Goal: Complete application form

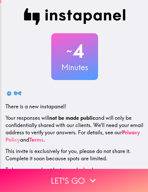
scroll to position [28, 0]
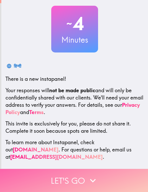
click at [75, 184] on button "Let's go" at bounding box center [74, 180] width 148 height 23
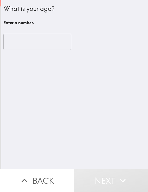
click at [19, 46] on input "number" at bounding box center [37, 42] width 68 height 16
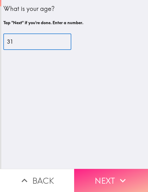
type input "31"
click at [103, 176] on button "Next" at bounding box center [111, 180] width 74 height 23
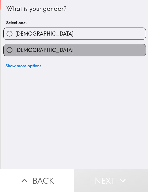
click at [38, 53] on label "[DEMOGRAPHIC_DATA]" at bounding box center [75, 50] width 142 height 12
click at [15, 53] on input "[DEMOGRAPHIC_DATA]" at bounding box center [10, 50] width 12 height 12
radio input "true"
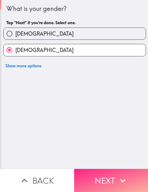
click at [107, 183] on button "Next" at bounding box center [111, 180] width 74 height 23
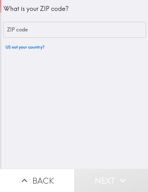
click at [33, 38] on div "What is your ZIP code? ZIP code ZIP code US not your country?" at bounding box center [74, 26] width 143 height 52
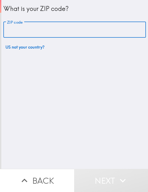
click at [30, 29] on input "ZIP code" at bounding box center [74, 30] width 143 height 16
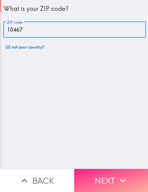
type input "10467"
click at [101, 180] on button "Next" at bounding box center [111, 180] width 74 height 23
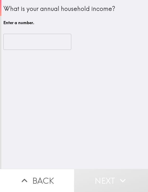
click at [22, 45] on input "number" at bounding box center [37, 42] width 68 height 16
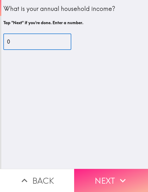
type input "0"
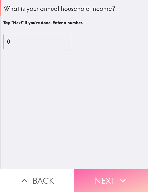
click at [108, 179] on button "Next" at bounding box center [111, 180] width 74 height 23
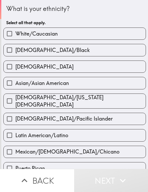
click at [79, 69] on label "[DEMOGRAPHIC_DATA]" at bounding box center [75, 67] width 142 height 12
click at [15, 69] on input "[DEMOGRAPHIC_DATA]" at bounding box center [10, 67] width 12 height 12
checkbox input "true"
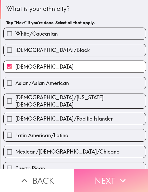
click at [96, 174] on button "Next" at bounding box center [111, 180] width 74 height 23
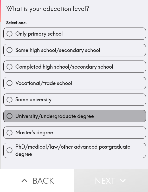
click at [89, 118] on span "University/undergraduate degree" at bounding box center [54, 116] width 79 height 7
click at [15, 118] on input "University/undergraduate degree" at bounding box center [10, 116] width 12 height 12
radio input "true"
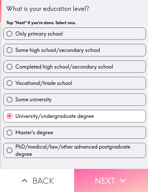
click at [108, 183] on button "Next" at bounding box center [111, 180] width 74 height 23
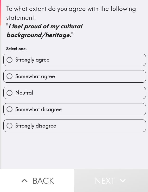
click at [52, 89] on label "Neutral" at bounding box center [75, 93] width 142 height 12
click at [15, 89] on input "Neutral" at bounding box center [10, 93] width 12 height 12
radio input "true"
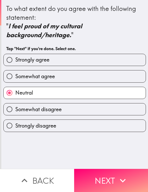
click at [47, 66] on div "Somewhat agree" at bounding box center [72, 74] width 147 height 16
click at [48, 62] on span "Strongly agree" at bounding box center [32, 59] width 34 height 7
click at [15, 62] on input "Strongly agree" at bounding box center [10, 60] width 12 height 12
radio input "true"
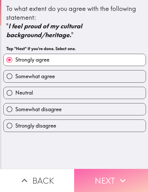
click at [109, 178] on button "Next" at bounding box center [111, 180] width 74 height 23
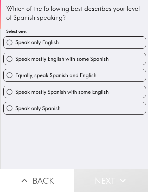
click at [79, 78] on span "Equally, speak Spanish and English" at bounding box center [55, 75] width 81 height 7
click at [15, 78] on input "Equally, speak Spanish and English" at bounding box center [10, 75] width 12 height 12
radio input "true"
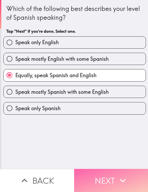
click at [103, 175] on button "Next" at bounding box center [111, 180] width 74 height 23
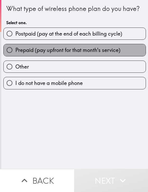
click at [84, 50] on span "Prepaid (pay upfront for that month's service)" at bounding box center [67, 50] width 105 height 7
click at [15, 50] on input "Prepaid (pay upfront for that month's service)" at bounding box center [10, 50] width 12 height 12
radio input "true"
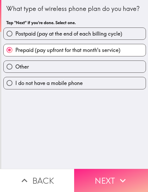
click at [113, 182] on button "Next" at bounding box center [111, 180] width 74 height 23
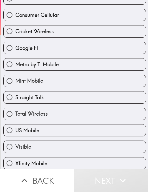
scroll to position [64, 0]
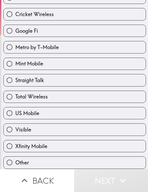
click at [74, 154] on div "Other" at bounding box center [72, 160] width 147 height 16
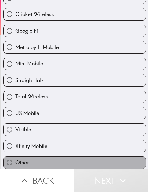
click at [75, 158] on label "Other" at bounding box center [75, 163] width 142 height 12
click at [15, 158] on input "Other" at bounding box center [10, 163] width 12 height 12
radio input "true"
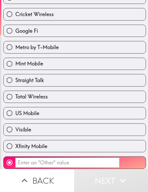
click at [82, 162] on input "​" at bounding box center [67, 163] width 104 height 10
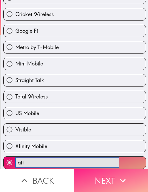
type input "att"
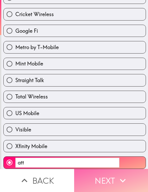
click at [120, 182] on icon "button" at bounding box center [122, 180] width 11 height 11
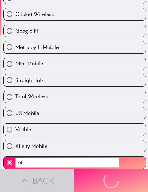
scroll to position [0, 0]
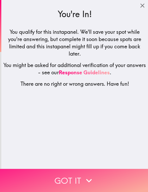
click at [75, 180] on button "Got it" at bounding box center [74, 180] width 148 height 23
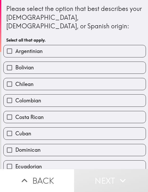
click at [31, 161] on label "Ecuadorian" at bounding box center [75, 167] width 142 height 12
click at [15, 161] on input "Ecuadorian" at bounding box center [10, 167] width 12 height 12
checkbox input "true"
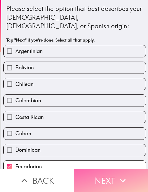
click at [87, 170] on button "Next" at bounding box center [111, 180] width 74 height 23
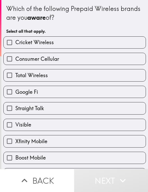
scroll to position [64, 0]
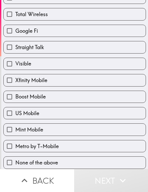
click at [38, 164] on span "None of the above" at bounding box center [36, 162] width 43 height 7
click at [15, 164] on input "None of the above" at bounding box center [10, 163] width 12 height 12
checkbox input "true"
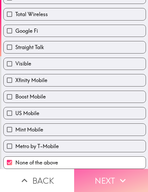
click at [93, 174] on button "Next" at bounding box center [111, 180] width 74 height 23
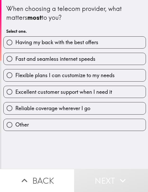
click at [41, 110] on span "Reliable coverage wherever I go" at bounding box center [52, 108] width 75 height 7
click at [15, 110] on input "Reliable coverage wherever I go" at bounding box center [10, 108] width 12 height 12
radio input "true"
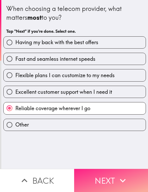
click at [100, 179] on button "Next" at bounding box center [111, 180] width 74 height 23
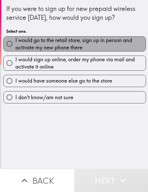
click at [100, 42] on span "I would go to the retail store, sign up in person and activate my new phone the…" at bounding box center [80, 44] width 130 height 15
click at [15, 42] on input "I would go to the retail store, sign up in person and activate my new phone the…" at bounding box center [10, 44] width 12 height 12
radio input "true"
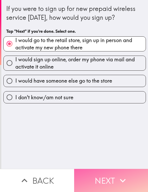
click at [109, 175] on button "Next" at bounding box center [111, 180] width 74 height 23
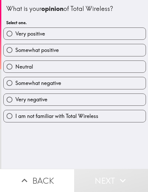
click at [106, 122] on div "I am not familiar with Total Wireless" at bounding box center [74, 116] width 143 height 12
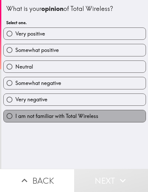
click at [106, 122] on label "I am not familiar with Total Wireless" at bounding box center [75, 116] width 142 height 12
click at [15, 122] on input "I am not familiar with Total Wireless" at bounding box center [10, 116] width 12 height 12
radio input "true"
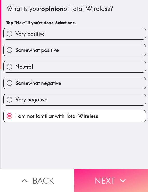
click at [103, 180] on button "Next" at bounding box center [111, 180] width 74 height 23
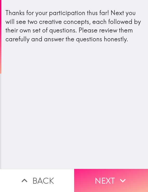
click at [103, 180] on button "Next" at bounding box center [111, 180] width 74 height 23
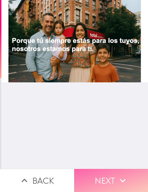
click at [103, 180] on button "Next" at bounding box center [111, 180] width 74 height 23
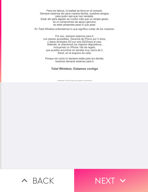
click at [103, 180] on button "Next" at bounding box center [111, 180] width 74 height 23
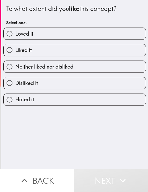
click at [23, 43] on div "Liked it" at bounding box center [72, 48] width 147 height 16
click at [25, 51] on span "Liked it" at bounding box center [23, 50] width 16 height 7
click at [15, 51] on input "Liked it" at bounding box center [10, 50] width 12 height 12
radio input "true"
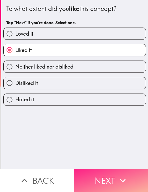
click at [92, 178] on button "Next" at bounding box center [111, 180] width 74 height 23
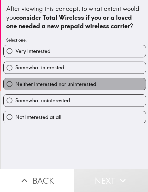
click at [37, 87] on span "Neither interested nor uninterested" at bounding box center [55, 84] width 81 height 7
click at [15, 87] on input "Neither interested nor uninterested" at bounding box center [10, 84] width 12 height 12
radio input "true"
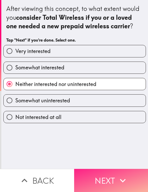
click at [105, 178] on button "Next" at bounding box center [111, 180] width 74 height 23
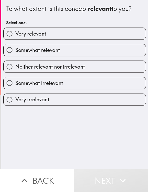
click at [34, 74] on div "Somewhat irrelevant" at bounding box center [72, 81] width 147 height 16
click at [32, 69] on span "Neither relevant nor irrelevant" at bounding box center [49, 66] width 69 height 7
click at [15, 69] on input "Neither relevant nor irrelevant" at bounding box center [10, 67] width 12 height 12
radio input "true"
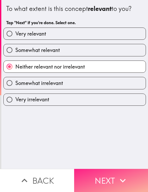
click at [94, 178] on button "Next" at bounding box center [111, 180] width 74 height 23
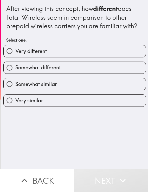
click at [43, 93] on div "Very similar" at bounding box center [72, 98] width 147 height 16
click at [43, 82] on span "Somewhat similar" at bounding box center [35, 84] width 41 height 7
click at [15, 82] on input "Somewhat similar" at bounding box center [10, 84] width 12 height 12
radio input "true"
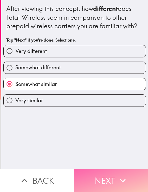
click at [100, 189] on button "Next" at bounding box center [111, 180] width 74 height 23
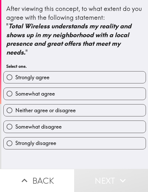
click at [17, 97] on span "Somewhat agree" at bounding box center [35, 93] width 40 height 7
click at [15, 97] on input "Somewhat agree" at bounding box center [10, 94] width 12 height 12
radio input "true"
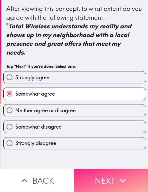
click at [101, 179] on button "Next" at bounding box center [111, 180] width 74 height 23
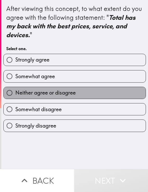
click at [80, 95] on label "Neither agree or disagree" at bounding box center [75, 93] width 142 height 12
click at [15, 95] on input "Neither agree or disagree" at bounding box center [10, 93] width 12 height 12
radio input "true"
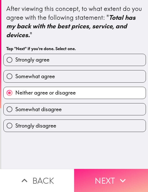
click at [104, 179] on button "Next" at bounding box center [111, 180] width 74 height 23
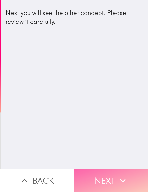
click at [104, 179] on button "Next" at bounding box center [111, 180] width 74 height 23
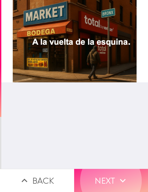
click at [109, 176] on button "Next" at bounding box center [111, 180] width 74 height 23
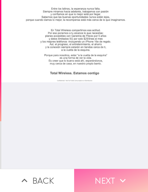
click at [109, 176] on button "Next" at bounding box center [111, 180] width 74 height 23
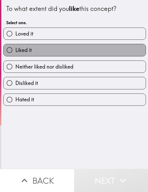
click at [31, 46] on label "Liked it" at bounding box center [75, 50] width 142 height 12
click at [15, 46] on input "Liked it" at bounding box center [10, 50] width 12 height 12
radio input "true"
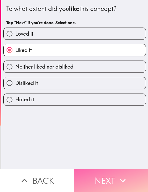
click at [100, 178] on button "Next" at bounding box center [111, 180] width 74 height 23
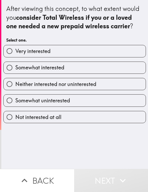
click at [35, 69] on span "Somewhat interested" at bounding box center [39, 67] width 49 height 7
click at [15, 69] on input "Somewhat interested" at bounding box center [10, 68] width 12 height 12
radio input "true"
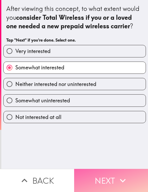
click at [105, 182] on button "Next" at bounding box center [111, 180] width 74 height 23
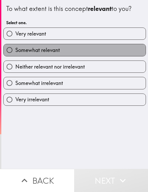
click at [31, 55] on label "Somewhat relevant" at bounding box center [75, 50] width 142 height 12
click at [15, 55] on input "Somewhat relevant" at bounding box center [10, 50] width 12 height 12
radio input "true"
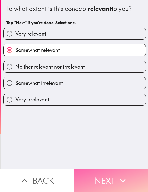
click at [96, 184] on button "Next" at bounding box center [111, 180] width 74 height 23
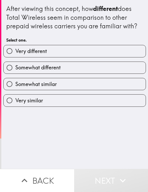
click at [53, 85] on span "Somewhat similar" at bounding box center [35, 84] width 41 height 7
click at [15, 85] on input "Somewhat similar" at bounding box center [10, 84] width 12 height 12
radio input "true"
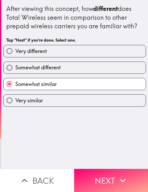
click at [98, 168] on div "After viewing this concept, how different does Total Wireless seem in compariso…" at bounding box center [74, 84] width 147 height 169
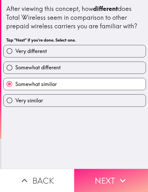
click at [104, 180] on button "Next" at bounding box center [111, 180] width 74 height 23
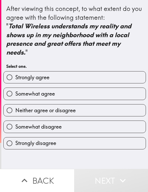
drag, startPoint x: 68, startPoint y: 125, endPoint x: 70, endPoint y: 109, distance: 16.2
click at [70, 110] on div "Strongly agree Somewhat agree Neither agree or disagree Somewhat disagree Stron…" at bounding box center [72, 108] width 147 height 82
click at [68, 92] on label "Somewhat agree" at bounding box center [75, 94] width 142 height 12
click at [15, 92] on input "Somewhat agree" at bounding box center [10, 94] width 12 height 12
radio input "true"
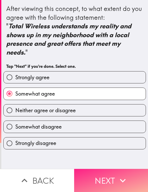
click at [90, 172] on button "Next" at bounding box center [111, 180] width 74 height 23
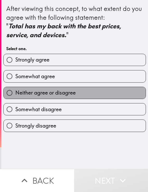
click at [32, 96] on span "Neither agree or disagree" at bounding box center [45, 92] width 60 height 7
click at [15, 96] on input "Neither agree or disagree" at bounding box center [10, 93] width 12 height 12
radio input "true"
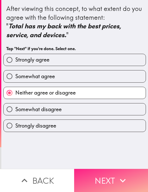
click at [111, 178] on button "Next" at bounding box center [111, 180] width 74 height 23
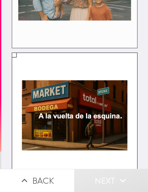
scroll to position [142, 0]
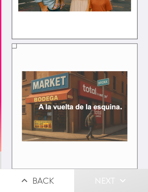
click at [79, 134] on label at bounding box center [75, 106] width 126 height 126
click at [20, 52] on input "checkbox" at bounding box center [14, 46] width 12 height 12
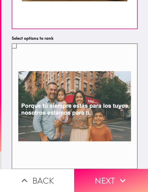
click at [101, 155] on label at bounding box center [75, 106] width 126 height 126
click at [20, 52] on input "checkbox" at bounding box center [14, 46] width 12 height 12
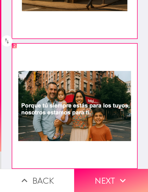
scroll to position [132, 0]
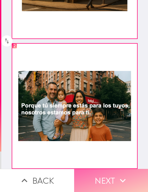
click at [89, 190] on button "Next" at bounding box center [111, 180] width 74 height 23
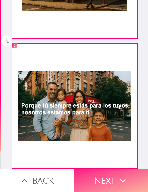
scroll to position [0, 0]
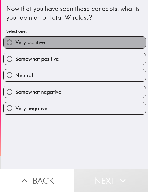
click at [56, 44] on label "Very positive" at bounding box center [75, 43] width 142 height 12
click at [15, 44] on input "Very positive" at bounding box center [10, 43] width 12 height 12
radio input "true"
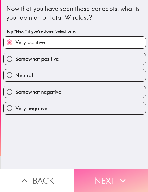
click at [98, 171] on button "Next" at bounding box center [111, 180] width 74 height 23
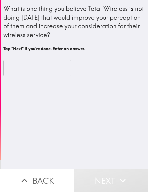
click at [32, 66] on input "text" at bounding box center [37, 68] width 68 height 16
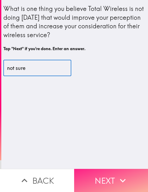
type input "not sure"
click at [110, 188] on button "Next" at bounding box center [111, 180] width 74 height 23
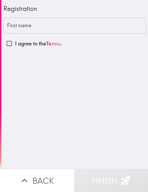
click at [12, 24] on input "First name" at bounding box center [74, 26] width 143 height 16
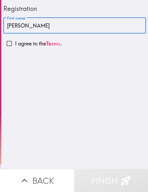
type input "[PERSON_NAME]"
click at [7, 42] on input "I agree to the Terms ." at bounding box center [9, 44] width 12 height 12
checkbox input "true"
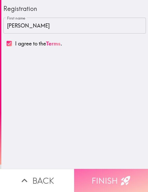
click at [105, 180] on button "Finish" at bounding box center [111, 180] width 74 height 23
